Goal: Share content

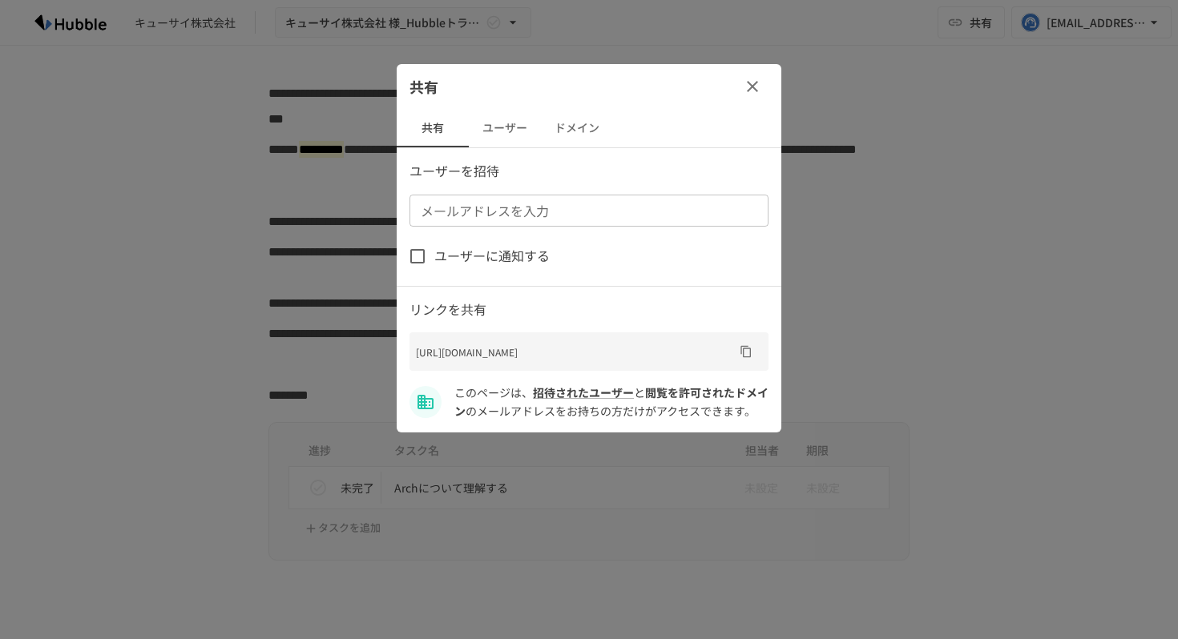
click at [749, 95] on icon "button" at bounding box center [752, 86] width 19 height 19
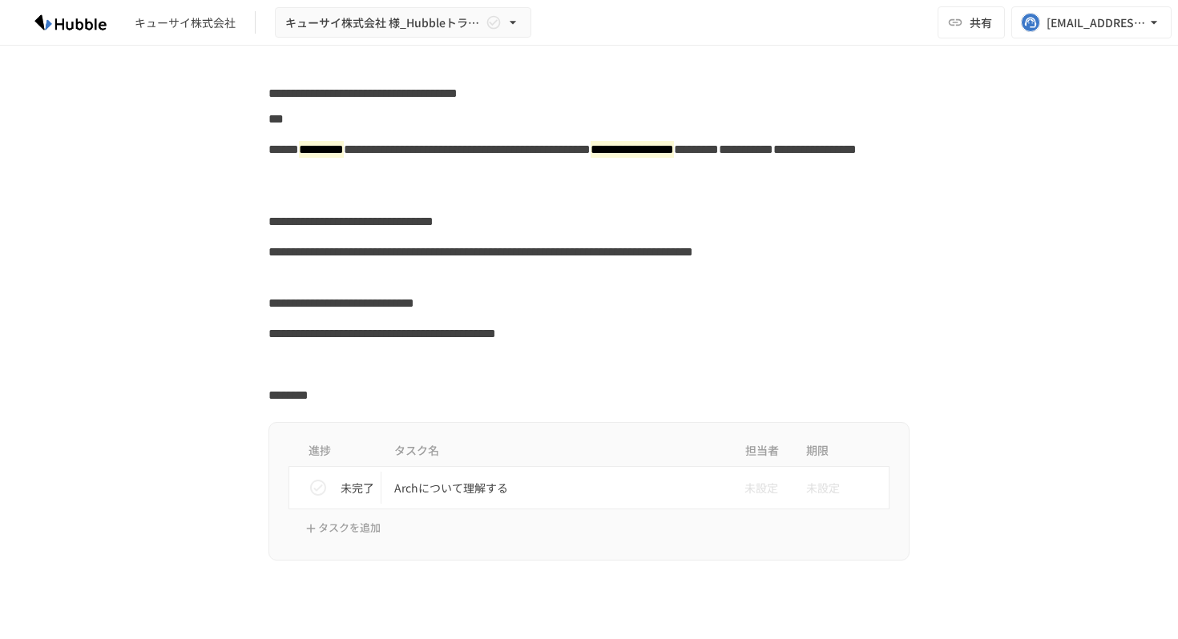
click at [426, 98] on b "**********" at bounding box center [362, 93] width 189 height 12
click at [964, 23] on button "共有" at bounding box center [971, 22] width 67 height 32
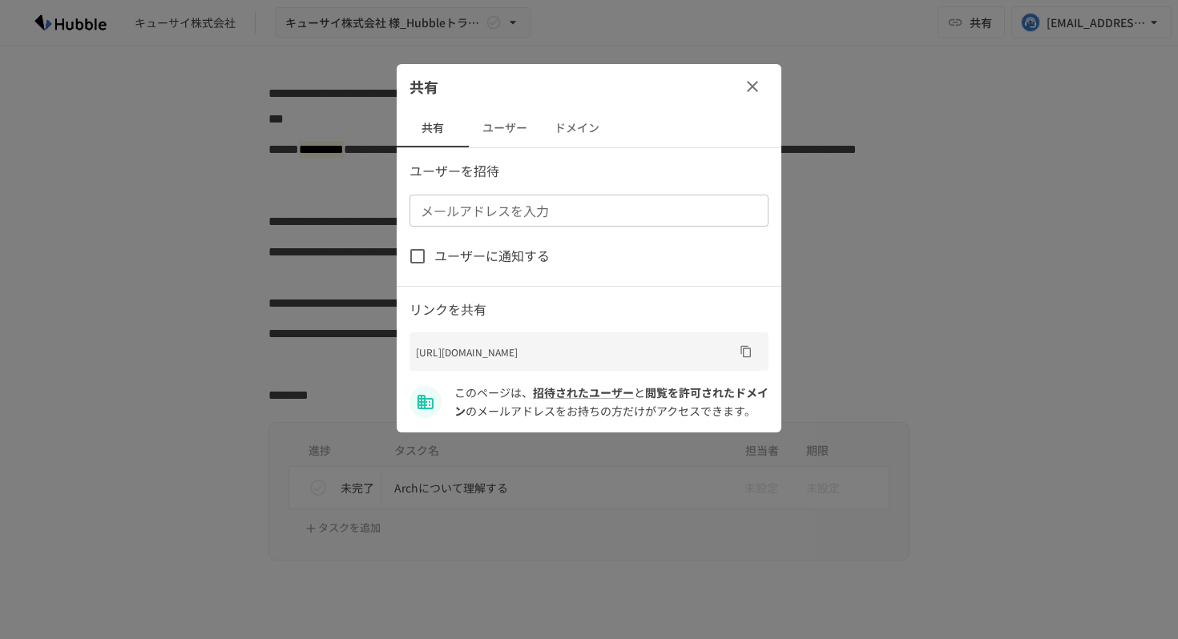
click at [522, 131] on button "ユーザー" at bounding box center [505, 128] width 72 height 38
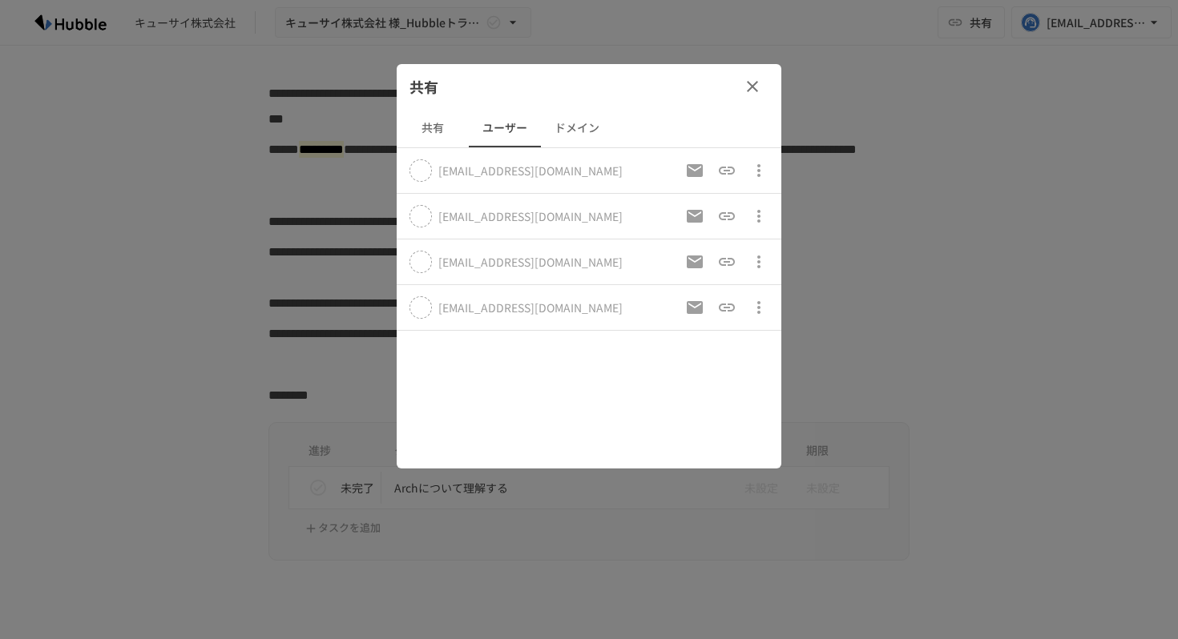
click at [580, 131] on button "ドメイン" at bounding box center [577, 128] width 72 height 38
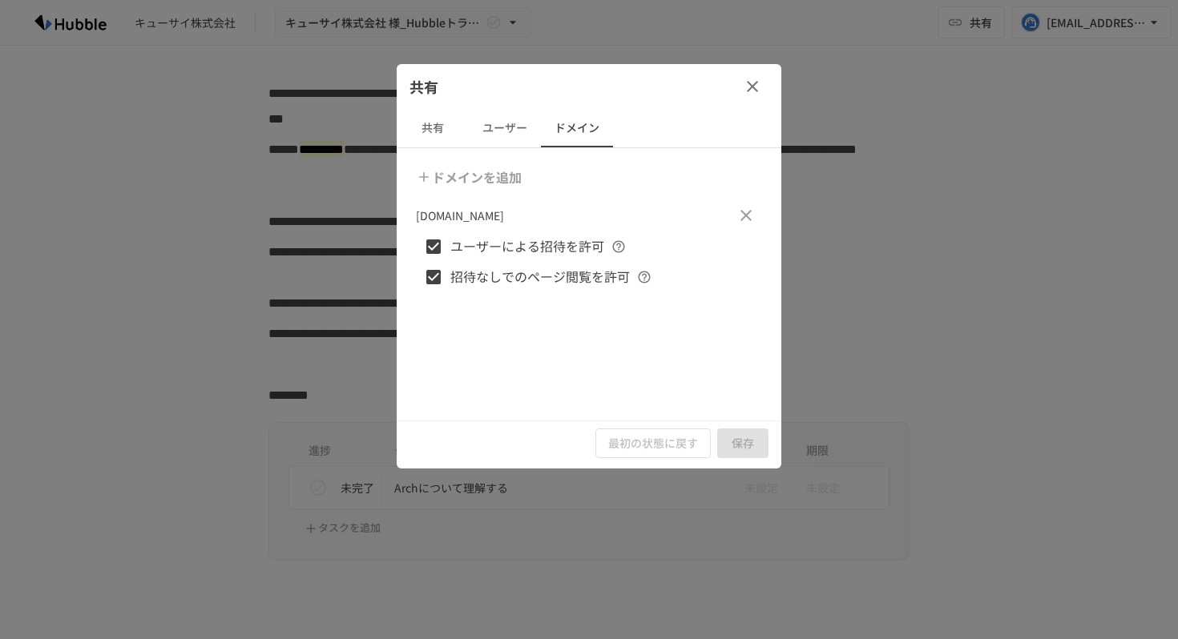
click at [759, 86] on icon "button" at bounding box center [752, 86] width 19 height 19
